Goal: Use online tool/utility: Utilize a website feature to perform a specific function

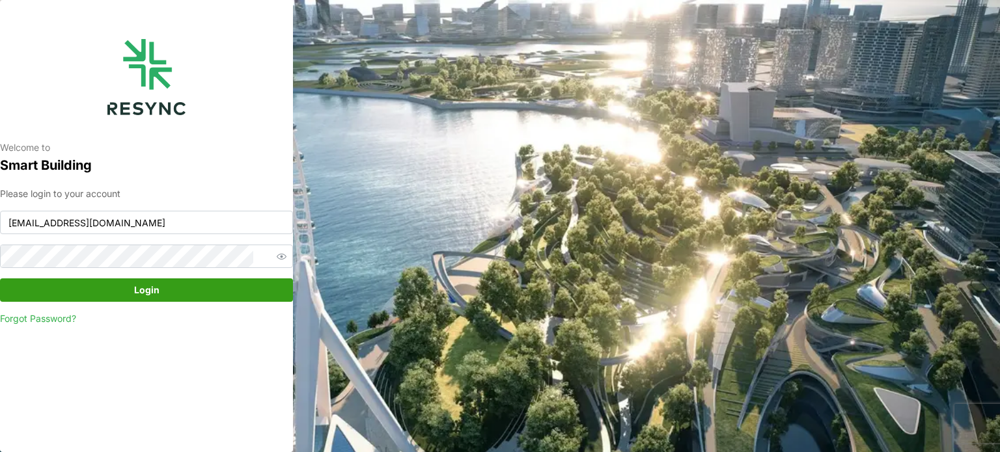
click at [240, 297] on span "Login" at bounding box center [146, 290] width 268 height 22
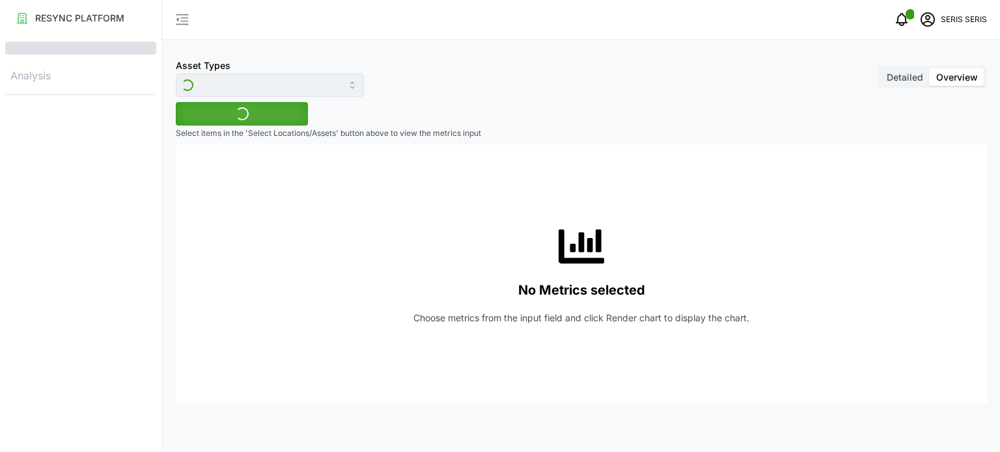
type input "Inverter"
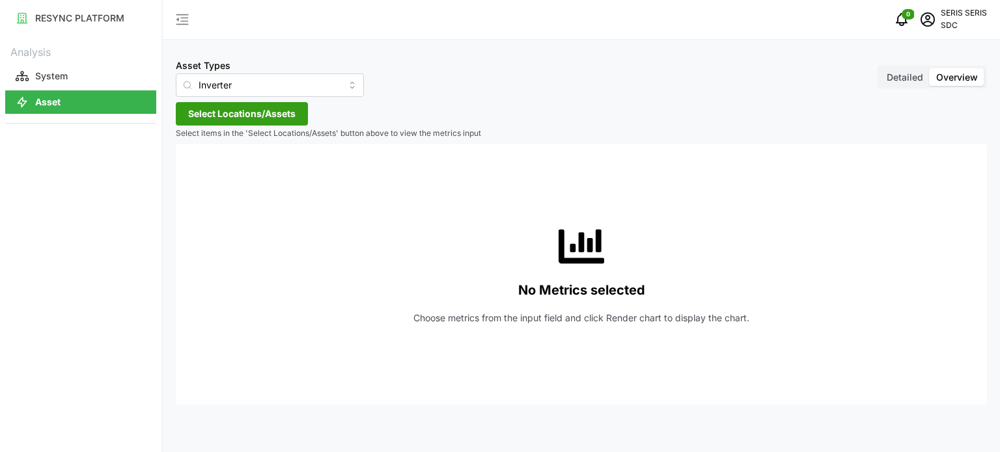
click at [238, 117] on span "Select Locations/Assets" at bounding box center [241, 114] width 107 height 22
click at [208, 171] on span "Select SDC-1" at bounding box center [208, 173] width 8 height 8
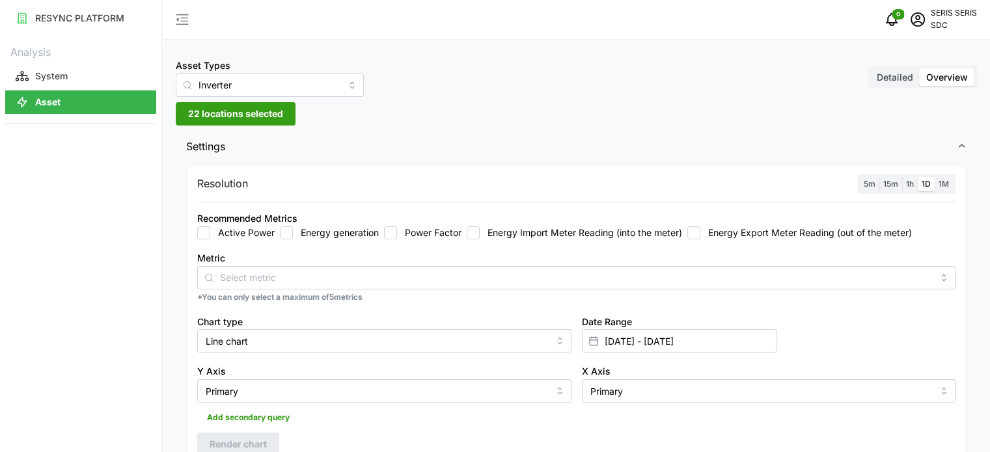
click at [241, 242] on div "Recommended Metrics Active Power Energy generation Power Factor Energy Import M…" at bounding box center [576, 225] width 769 height 40
click at [288, 227] on input "Energy generation" at bounding box center [286, 233] width 13 height 13
checkbox input "true"
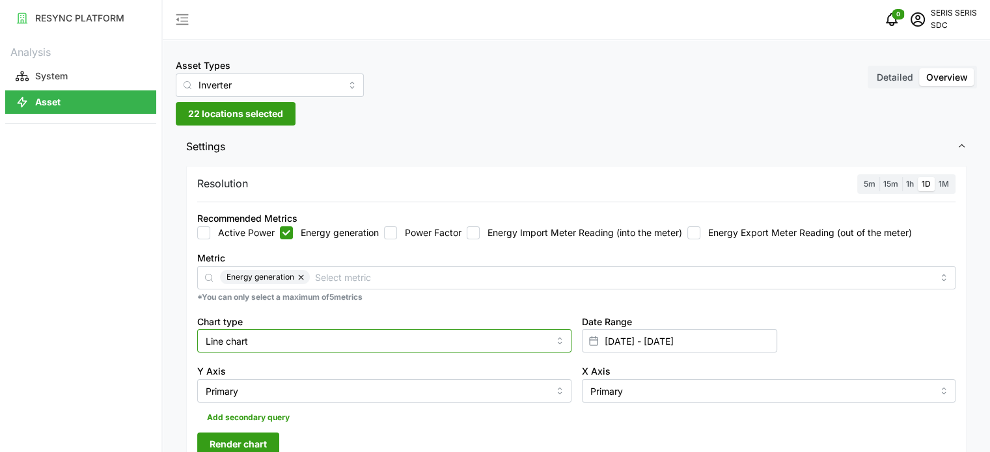
click at [286, 340] on input "Line chart" at bounding box center [384, 340] width 374 height 23
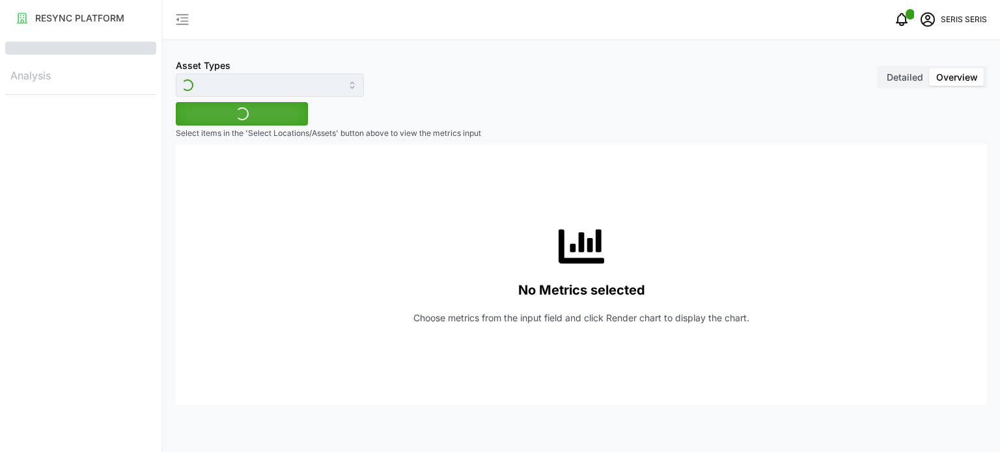
type input "Inverter"
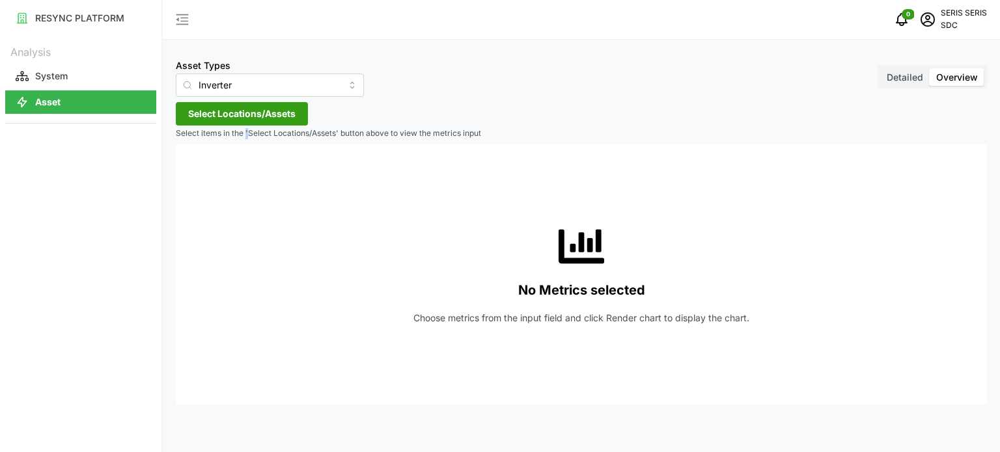
click at [247, 130] on p "Select items in the 'Select Locations/Assets' button above to view the metrics …" at bounding box center [581, 133] width 811 height 11
click at [256, 109] on span "Select Locations/Assets" at bounding box center [241, 114] width 107 height 22
click at [208, 173] on span "Select SDC-1" at bounding box center [208, 173] width 8 height 8
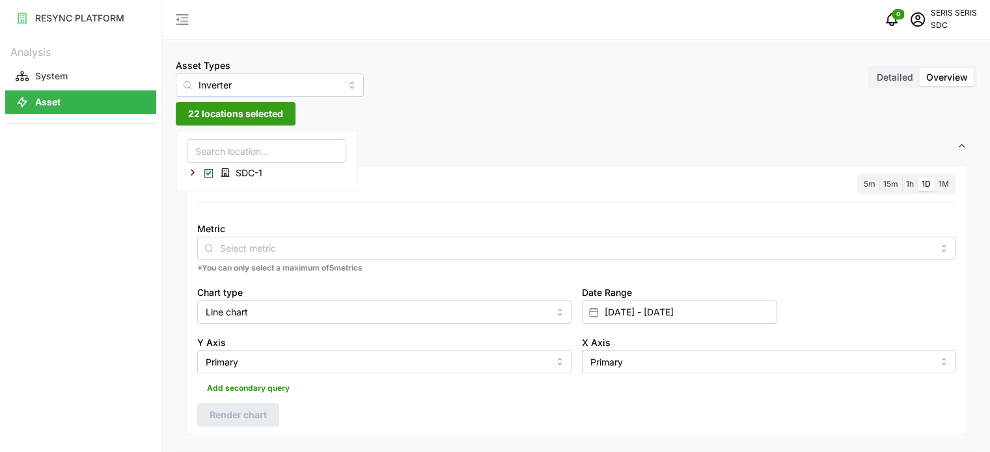
click at [404, 143] on span "Settings" at bounding box center [571, 147] width 771 height 32
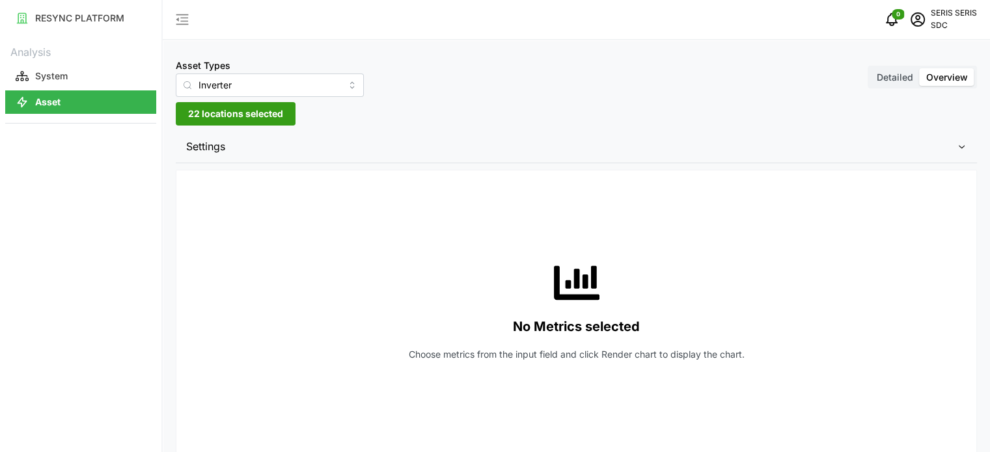
click at [245, 102] on button "22 locations selected" at bounding box center [236, 113] width 120 height 23
click at [339, 126] on div "Asset Types Inverter Detailed Overview 22 locations selected Settings Resolutio…" at bounding box center [576, 394] width 827 height 788
click at [234, 151] on span "Settings" at bounding box center [571, 147] width 771 height 32
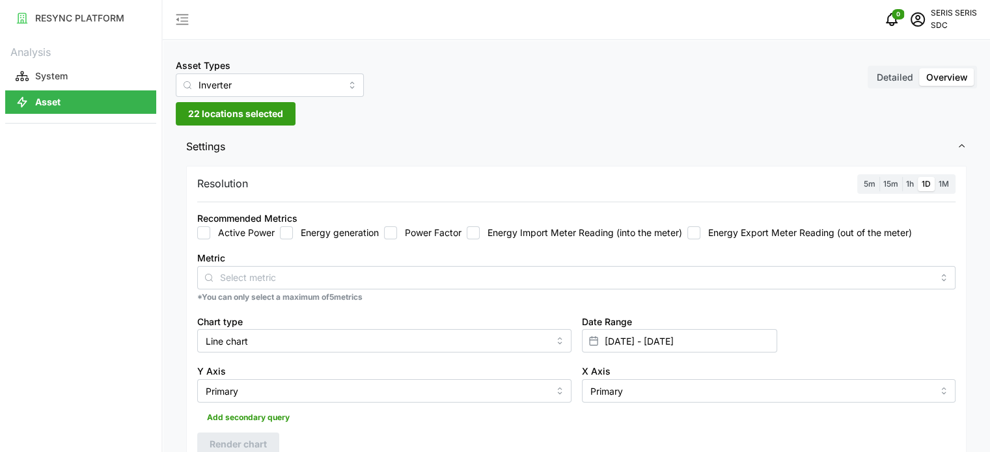
click at [292, 231] on input "Energy generation" at bounding box center [286, 233] width 13 height 13
checkbox input "true"
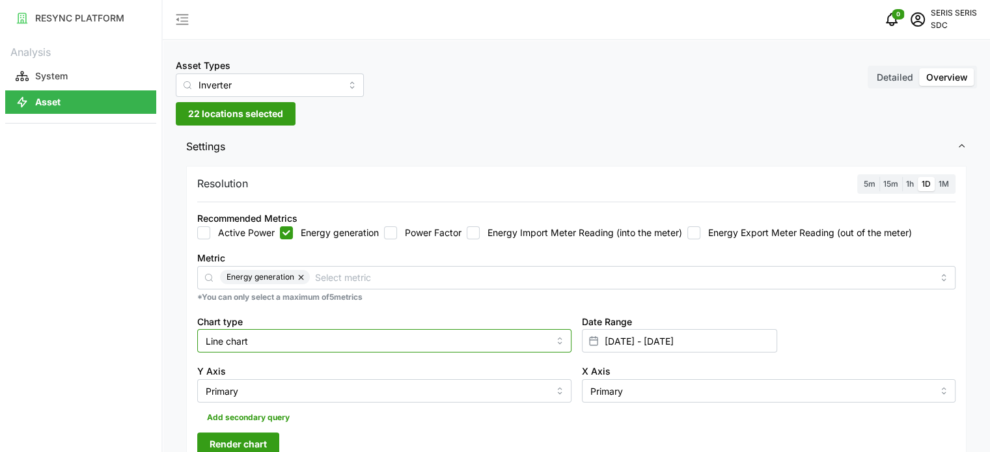
click at [454, 351] on input "Line chart" at bounding box center [384, 340] width 374 height 23
click at [385, 385] on div "Bar chart" at bounding box center [385, 394] width 368 height 22
type input "Bar chart"
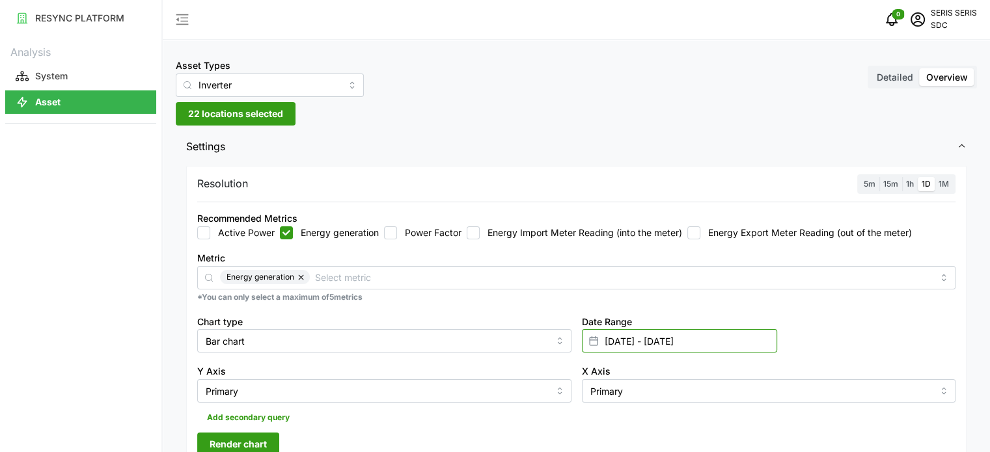
click at [682, 335] on input "[DATE] - [DATE]" at bounding box center [679, 340] width 195 height 23
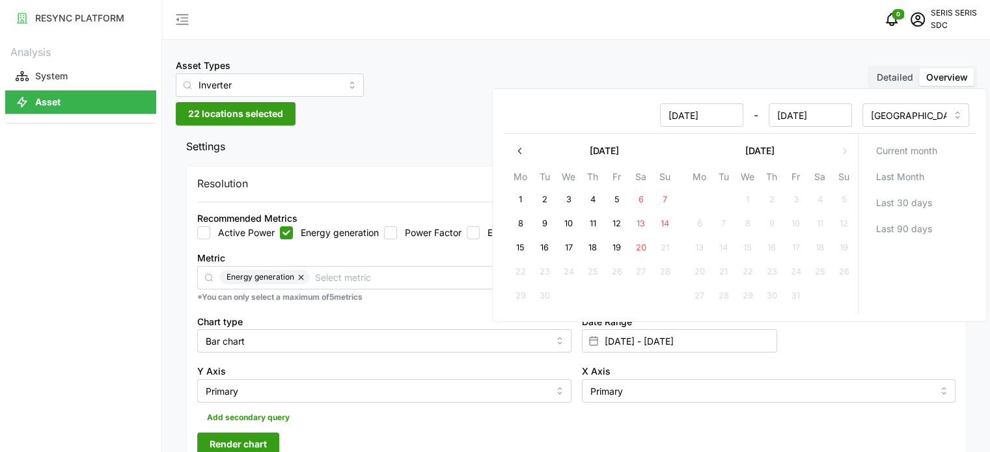
click at [615, 245] on button "19" at bounding box center [616, 248] width 23 height 23
click at [641, 248] on button "20" at bounding box center [640, 248] width 23 height 23
type input "[DATE] - [DATE]"
type input "[DATE]"
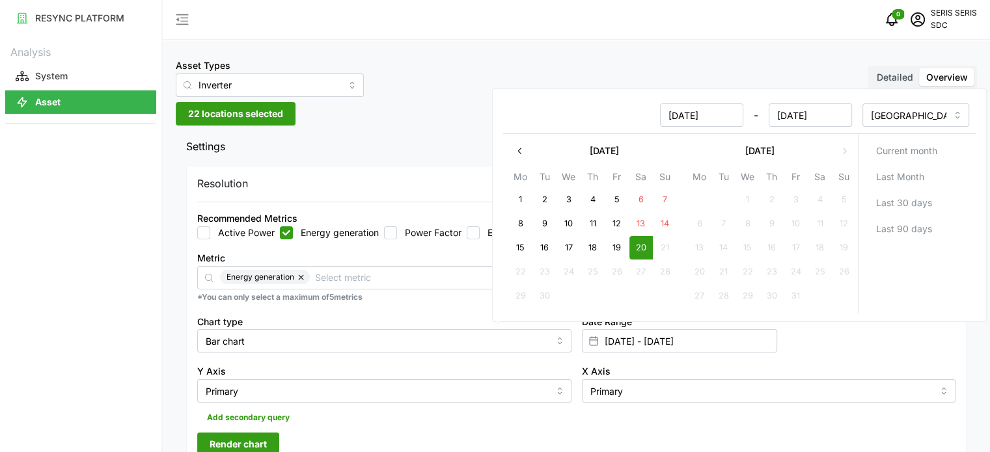
click at [641, 248] on button "20" at bounding box center [640, 248] width 23 height 23
type input "[DATE] - [DATE]"
type input "[DATE]"
drag, startPoint x: 461, startPoint y: 359, endPoint x: 268, endPoint y: 417, distance: 201.4
click at [461, 359] on div "Y Axis Primary" at bounding box center [384, 383] width 385 height 50
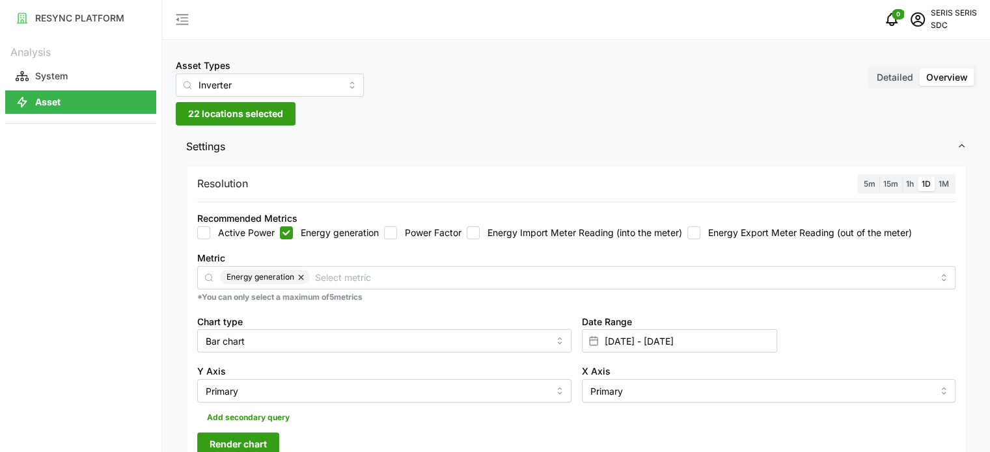
click at [260, 437] on span "Render chart" at bounding box center [238, 445] width 57 height 22
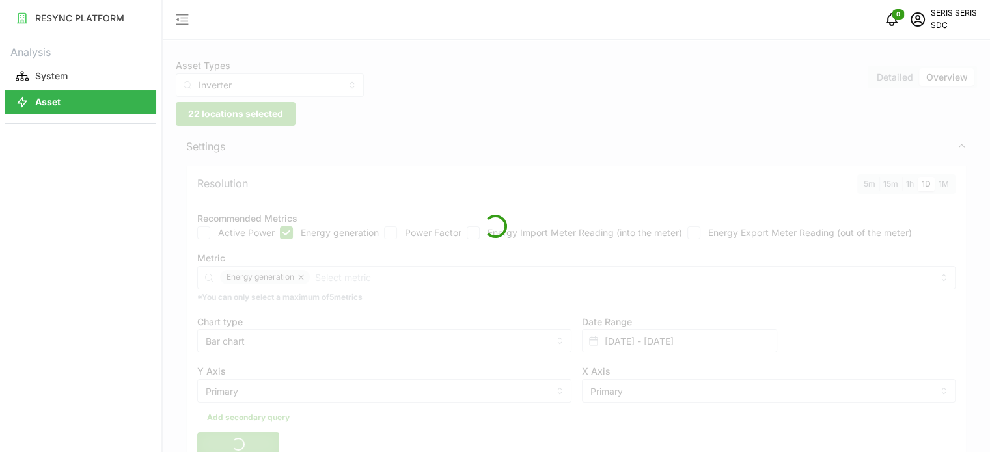
scroll to position [260, 0]
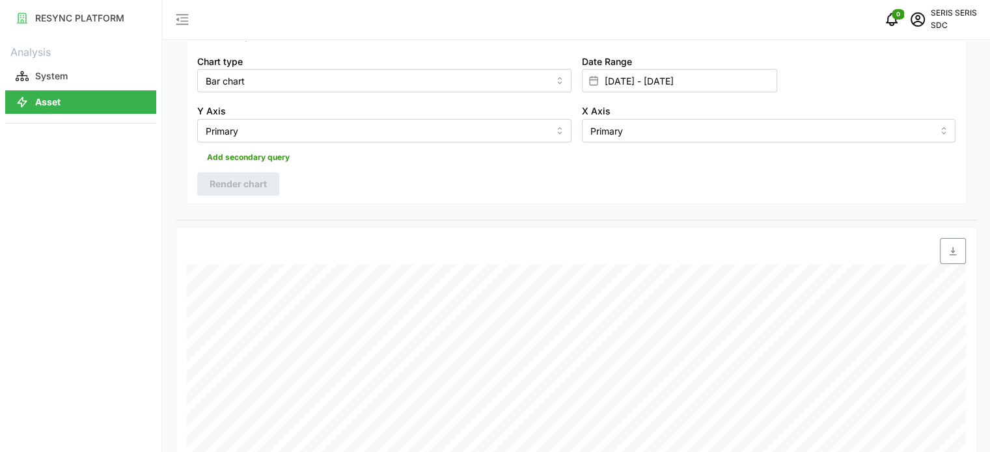
click at [946, 247] on span "button" at bounding box center [953, 251] width 25 height 25
